Goal: Complete application form: Complete application form

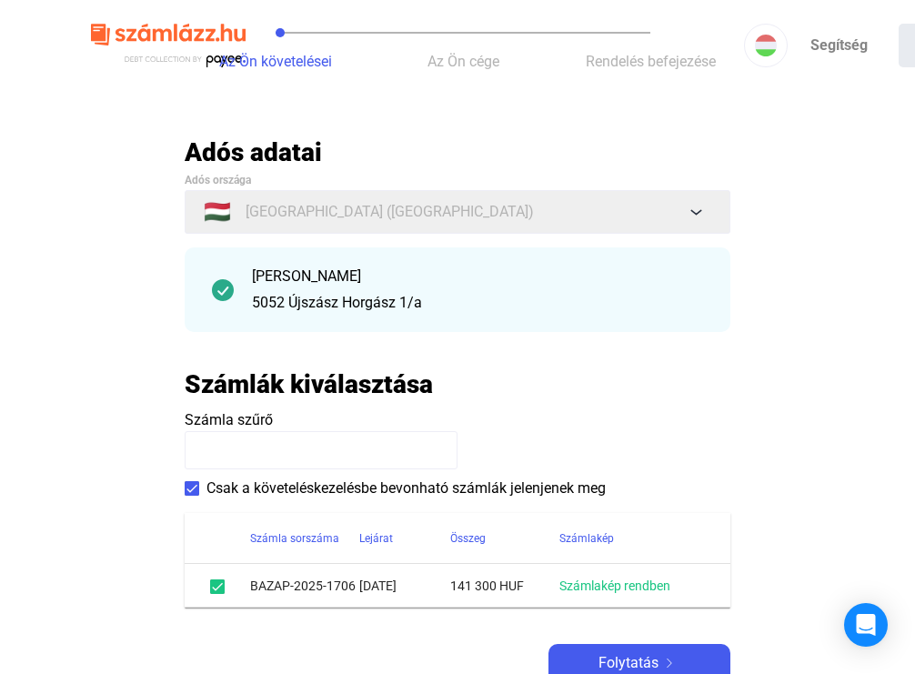
scroll to position [159, 0]
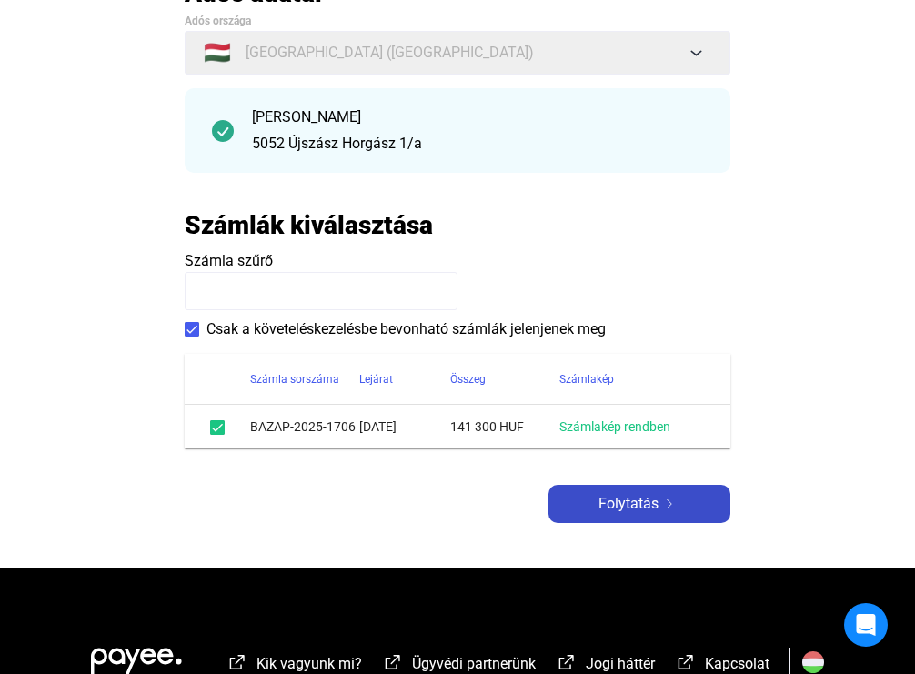
click at [628, 509] on span "Folytatás" at bounding box center [629, 504] width 60 height 22
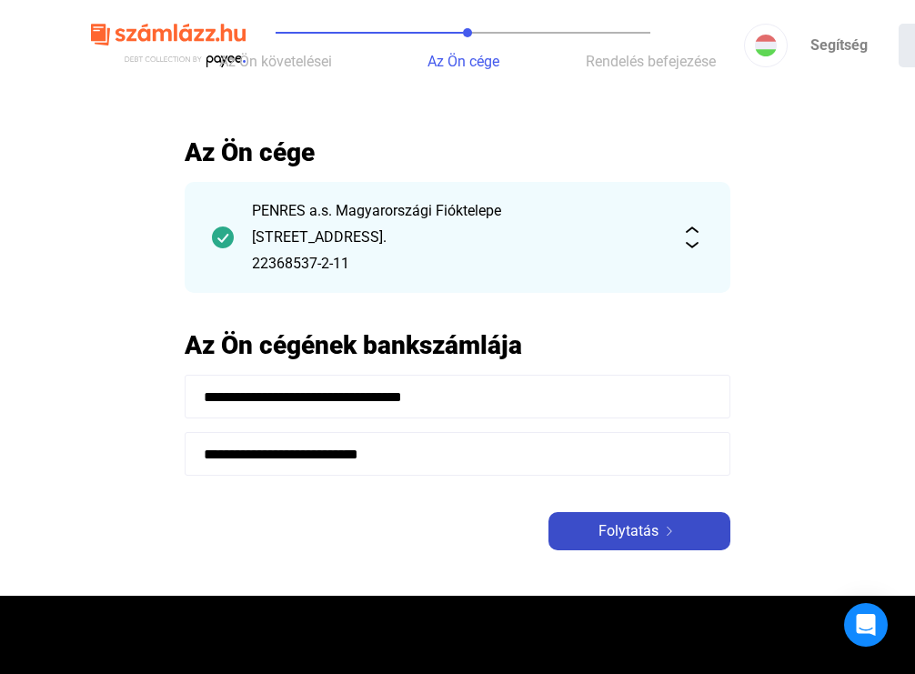
click at [644, 537] on span "Folytatás" at bounding box center [629, 531] width 60 height 22
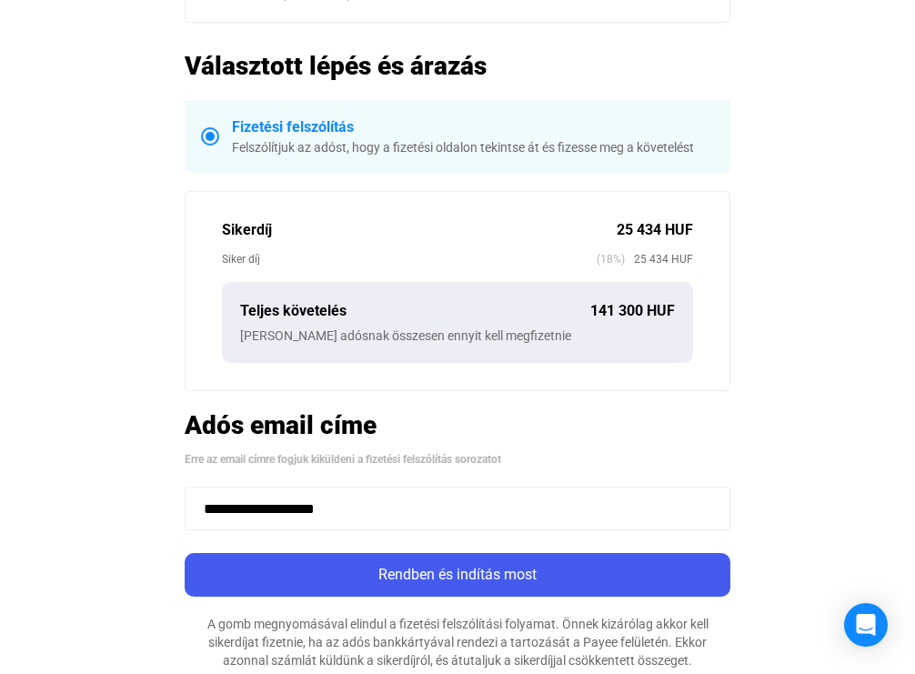
scroll to position [316, 0]
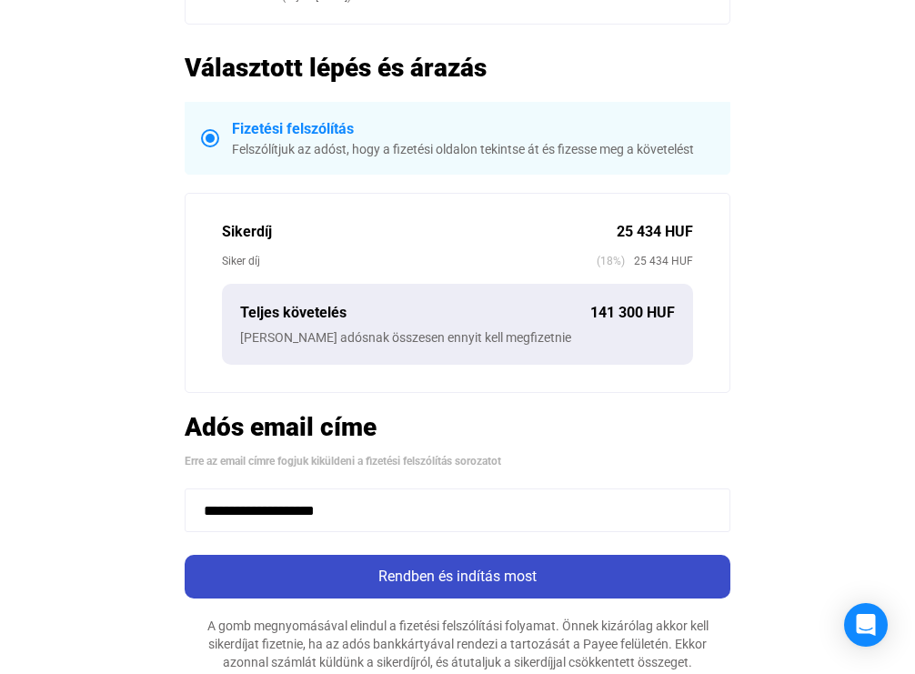
click at [488, 579] on div "Rendben és indítás most" at bounding box center [457, 577] width 535 height 22
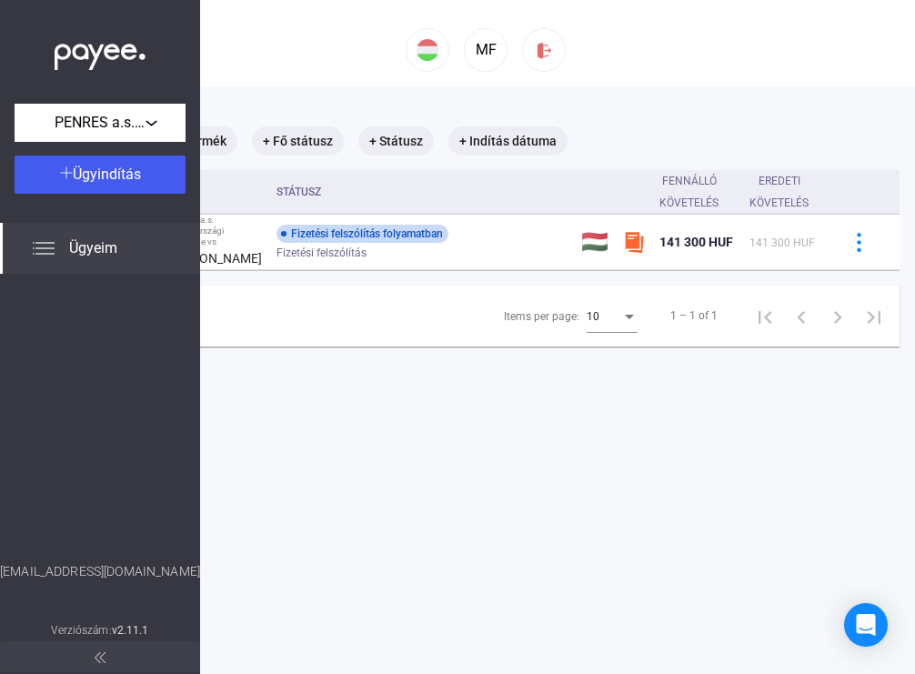
scroll to position [1, 195]
